Goal: Information Seeking & Learning: Learn about a topic

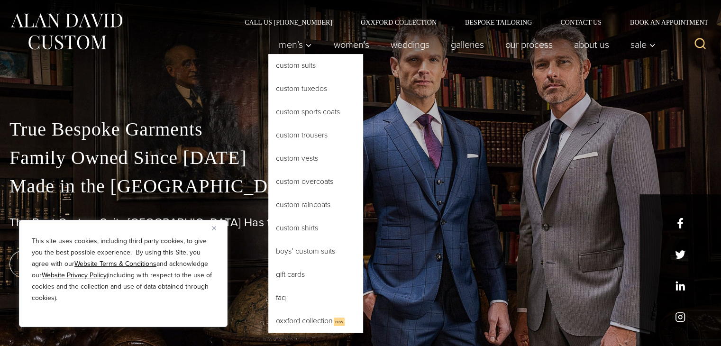
click at [289, 66] on link "Custom Suits" at bounding box center [315, 65] width 95 height 23
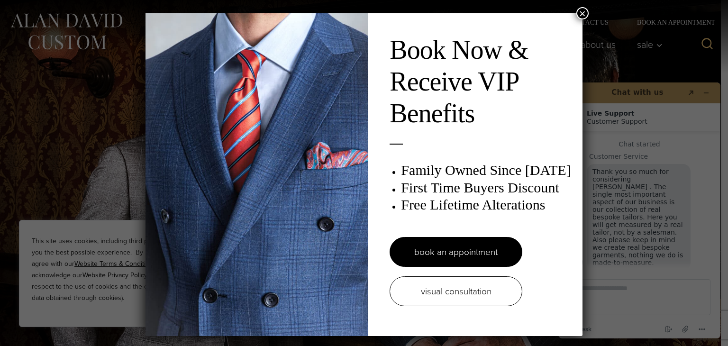
click at [576, 13] on button "×" at bounding box center [582, 13] width 12 height 12
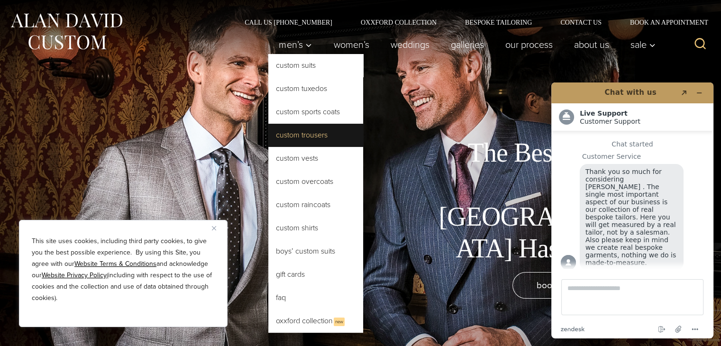
click at [293, 140] on link "Custom Trousers" at bounding box center [315, 135] width 95 height 23
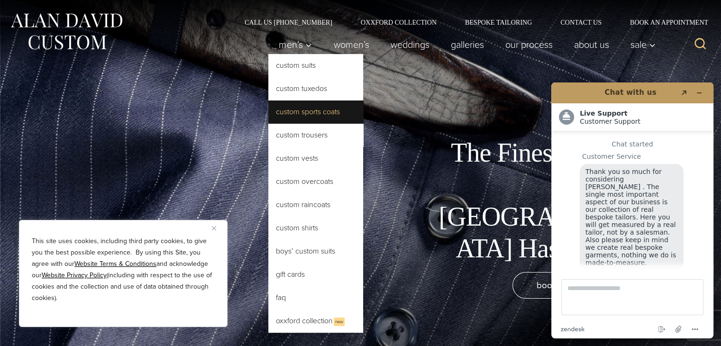
scroll to position [11, 0]
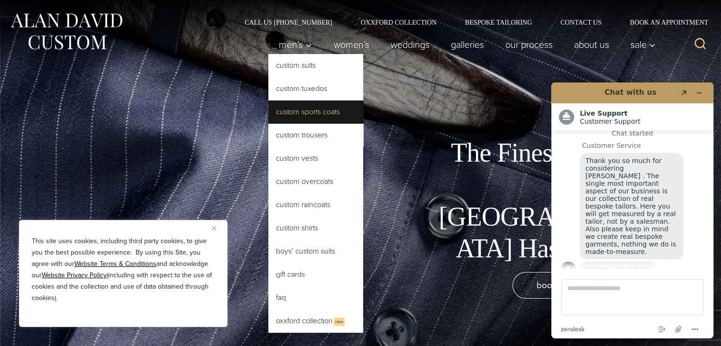
click at [300, 115] on link "Custom Sports Coats" at bounding box center [315, 111] width 95 height 23
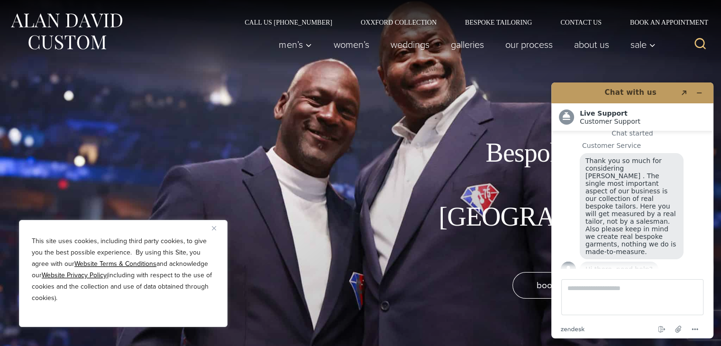
drag, startPoint x: 727, startPoint y: 14, endPoint x: 709, endPoint y: -22, distance: 40.7
click at [498, 22] on link "Bespoke Tailoring" at bounding box center [498, 22] width 95 height 7
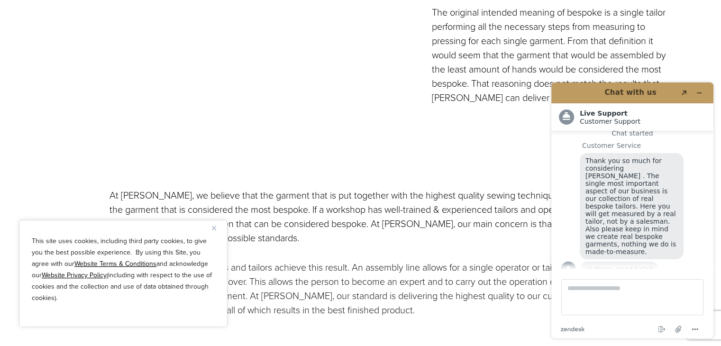
scroll to position [2171, 0]
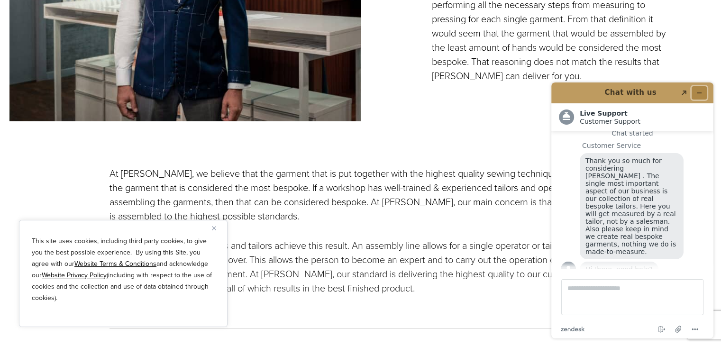
click at [700, 93] on icon "Minimize widget" at bounding box center [699, 93] width 4 height 0
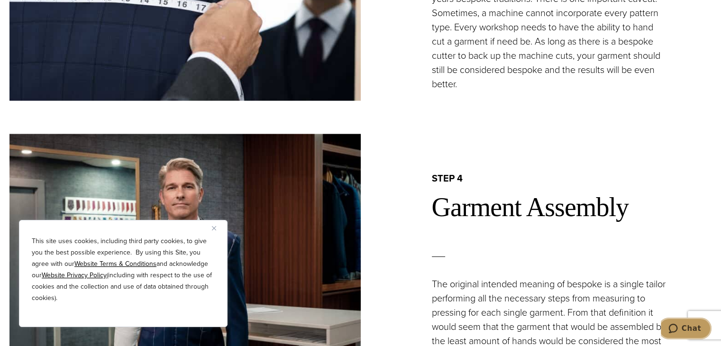
scroll to position [1726, 0]
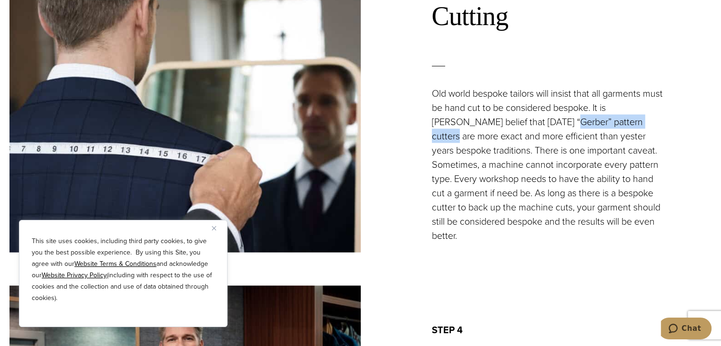
drag, startPoint x: 542, startPoint y: 129, endPoint x: 635, endPoint y: 125, distance: 93.0
click at [635, 125] on p "Old world bespoke tailors will insist that all garments must be hand cut to be …" at bounding box center [549, 164] width 235 height 156
